Goal: Task Accomplishment & Management: Manage account settings

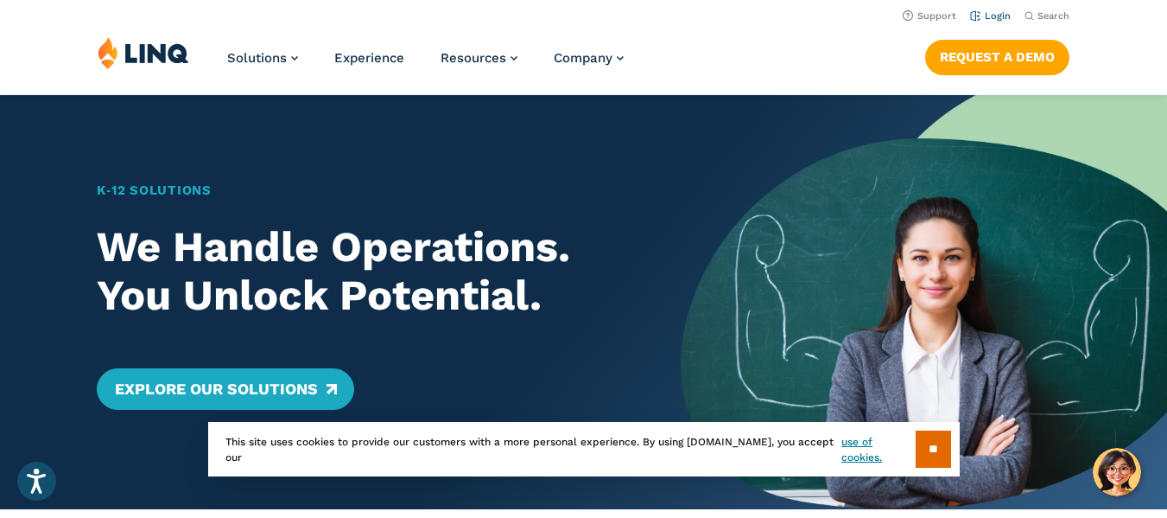
click at [996, 19] on link "Login" at bounding box center [990, 15] width 41 height 11
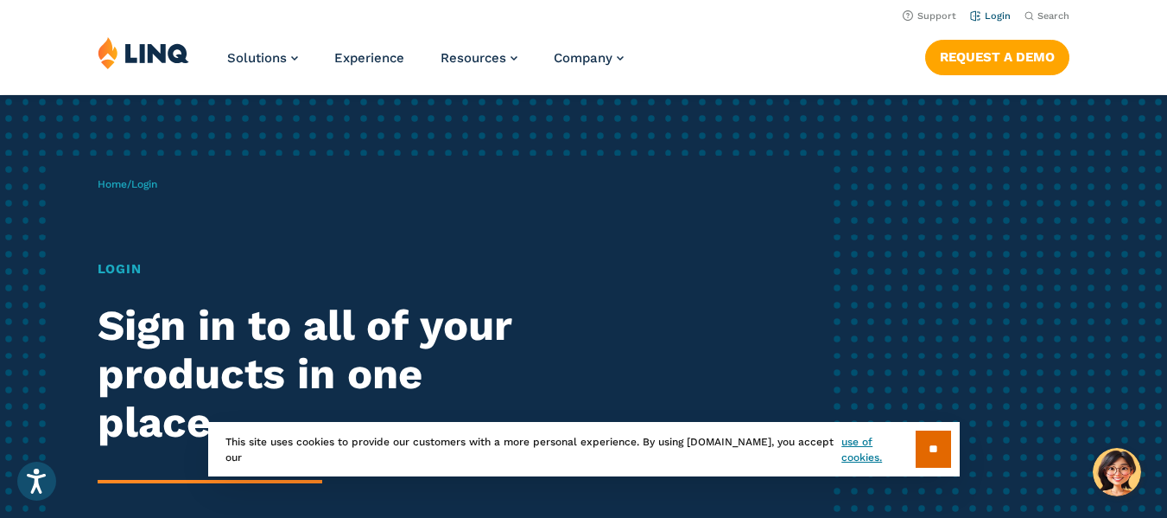
click at [995, 15] on link "Login" at bounding box center [990, 15] width 41 height 11
click at [920, 437] on input "**" at bounding box center [933, 448] width 35 height 37
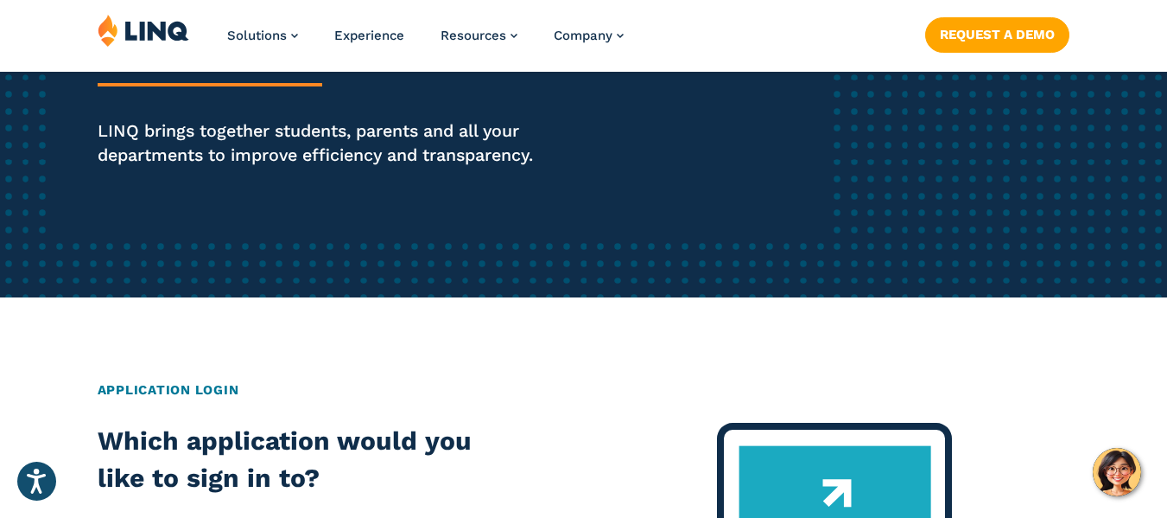
scroll to position [398, 0]
